Goal: Find specific page/section: Find specific page/section

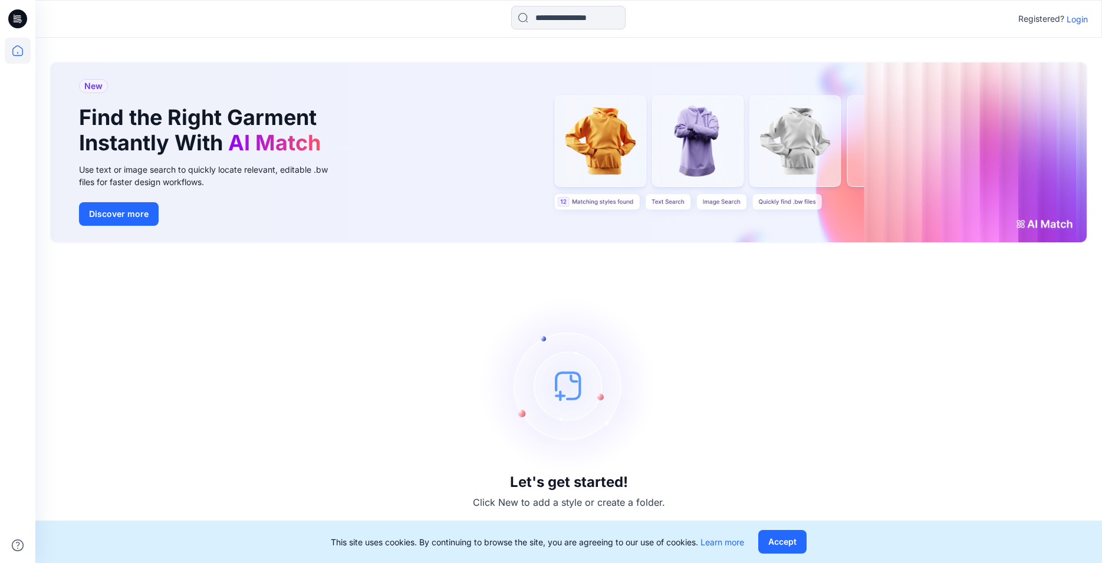
click at [1076, 15] on p "Login" at bounding box center [1076, 19] width 21 height 12
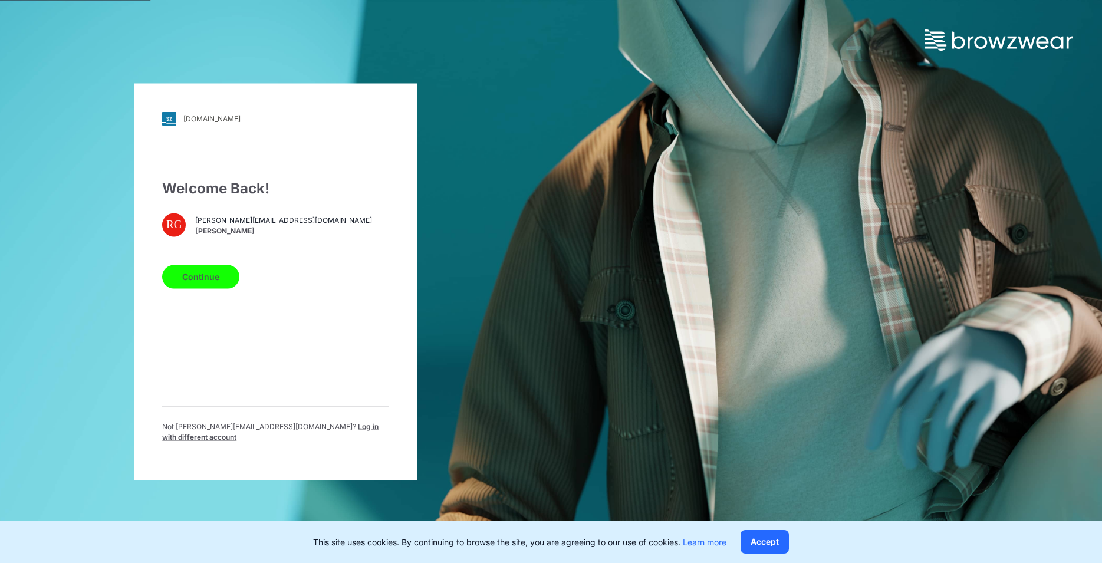
click at [219, 281] on button "Continue" at bounding box center [200, 277] width 77 height 24
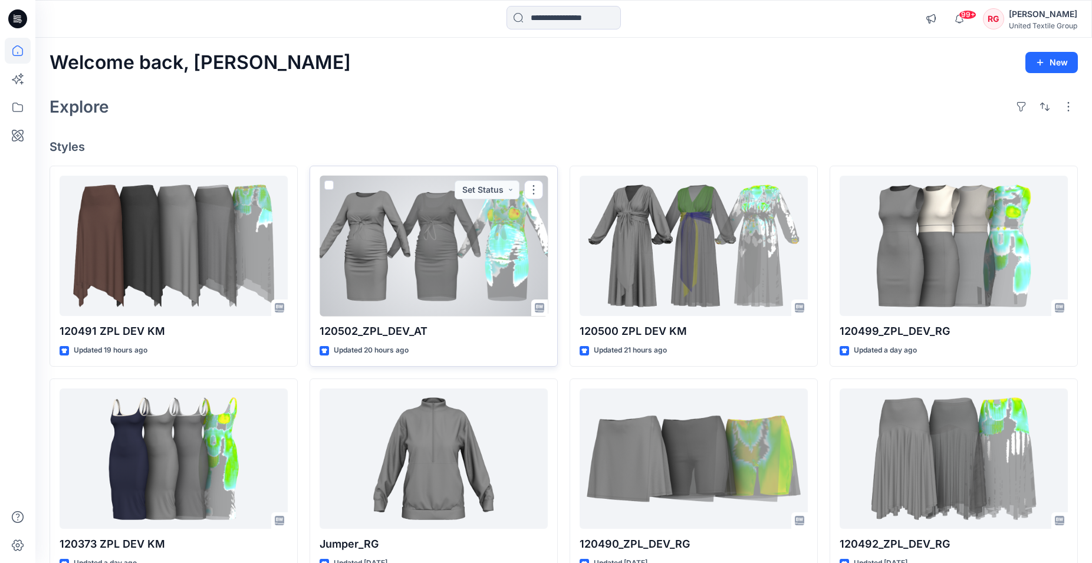
click at [398, 264] on div at bounding box center [433, 246] width 228 height 141
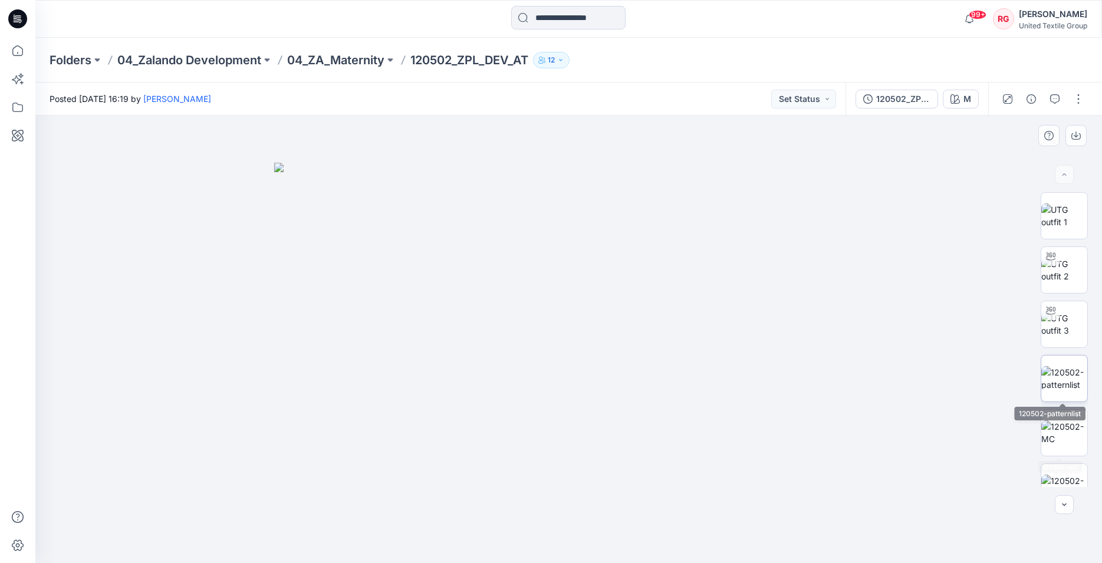
click at [1060, 386] on img at bounding box center [1064, 378] width 46 height 25
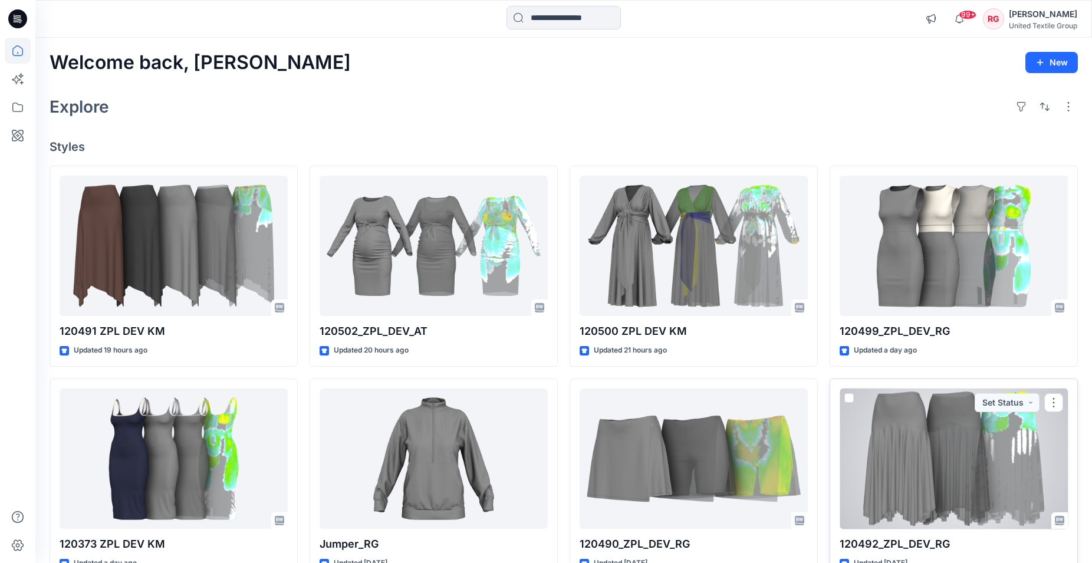
click at [930, 445] on div at bounding box center [953, 458] width 228 height 141
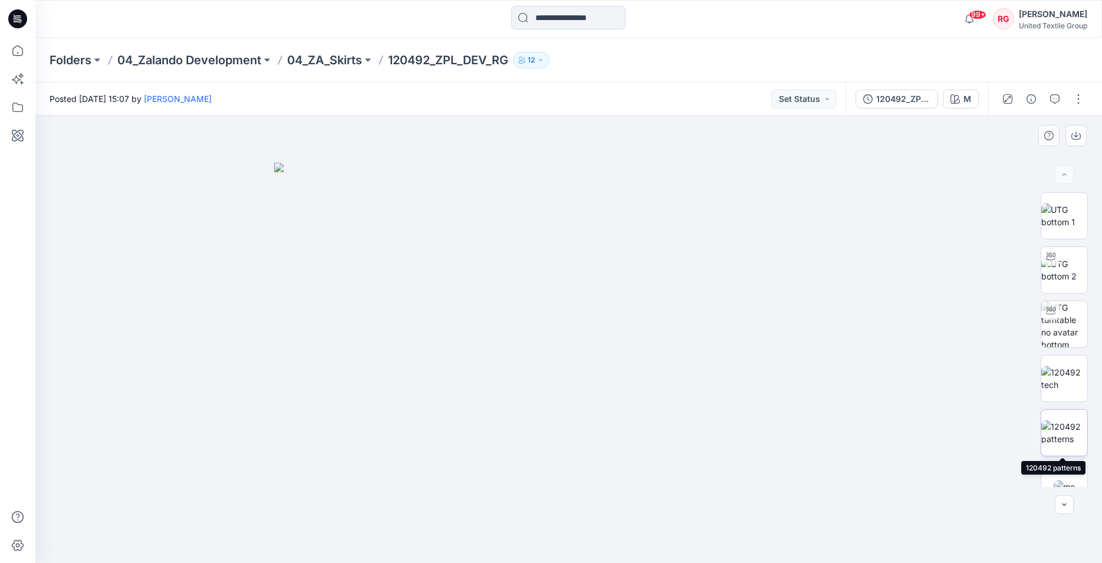
click at [1060, 428] on img at bounding box center [1064, 432] width 46 height 25
